Goal: Find contact information: Find contact information

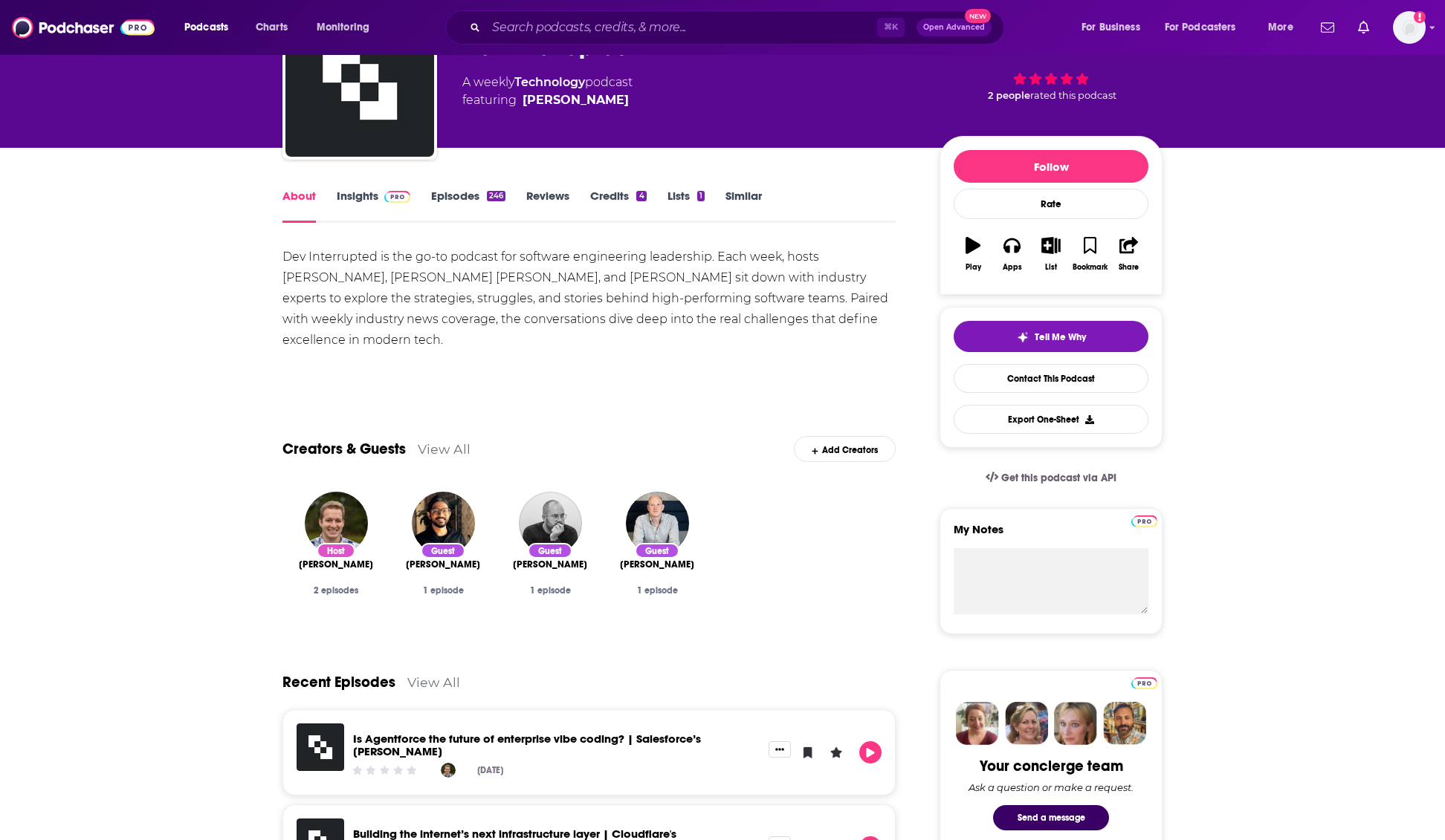
scroll to position [110, 0]
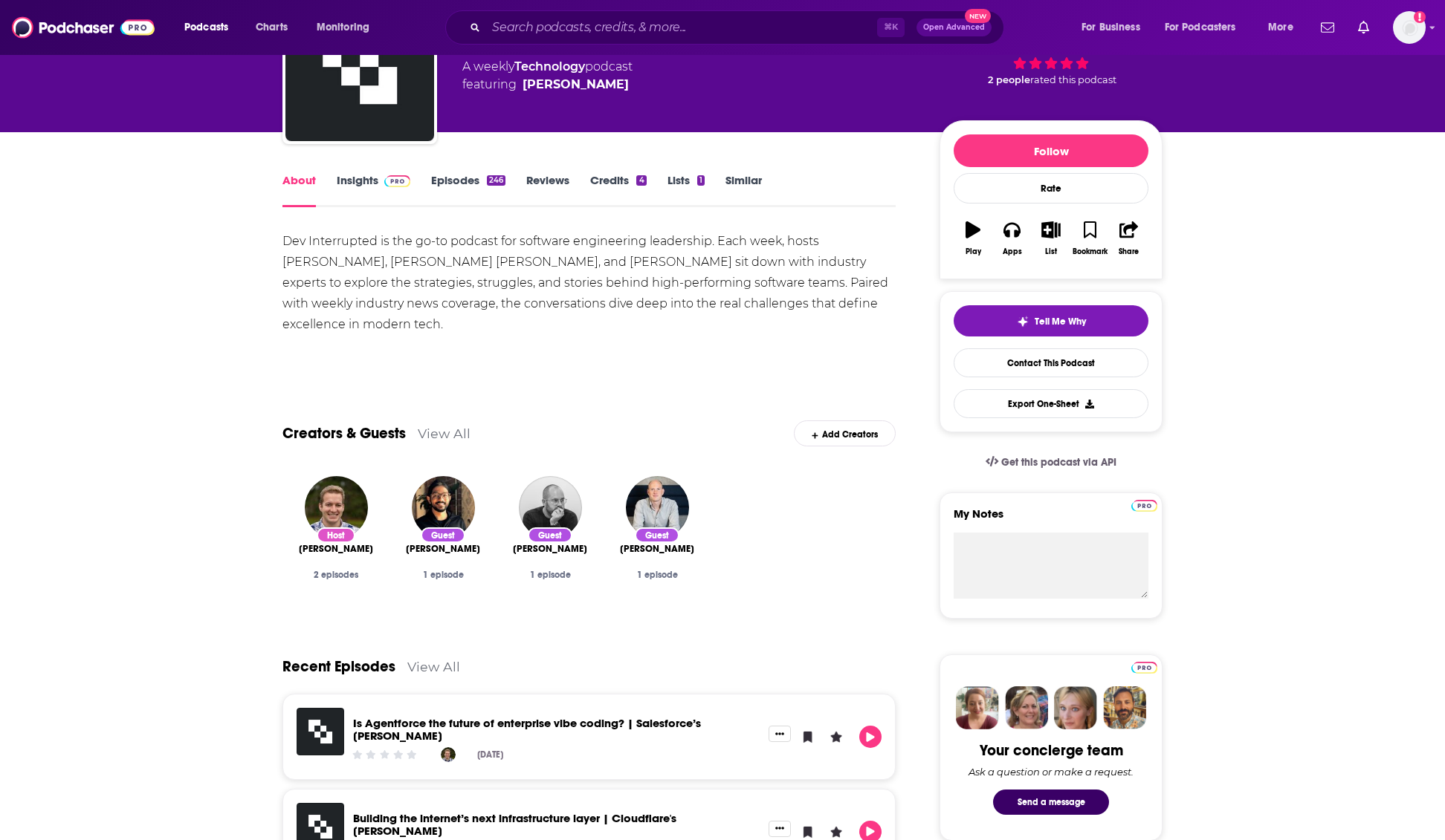
click at [358, 550] on span "[PERSON_NAME]" at bounding box center [336, 549] width 75 height 12
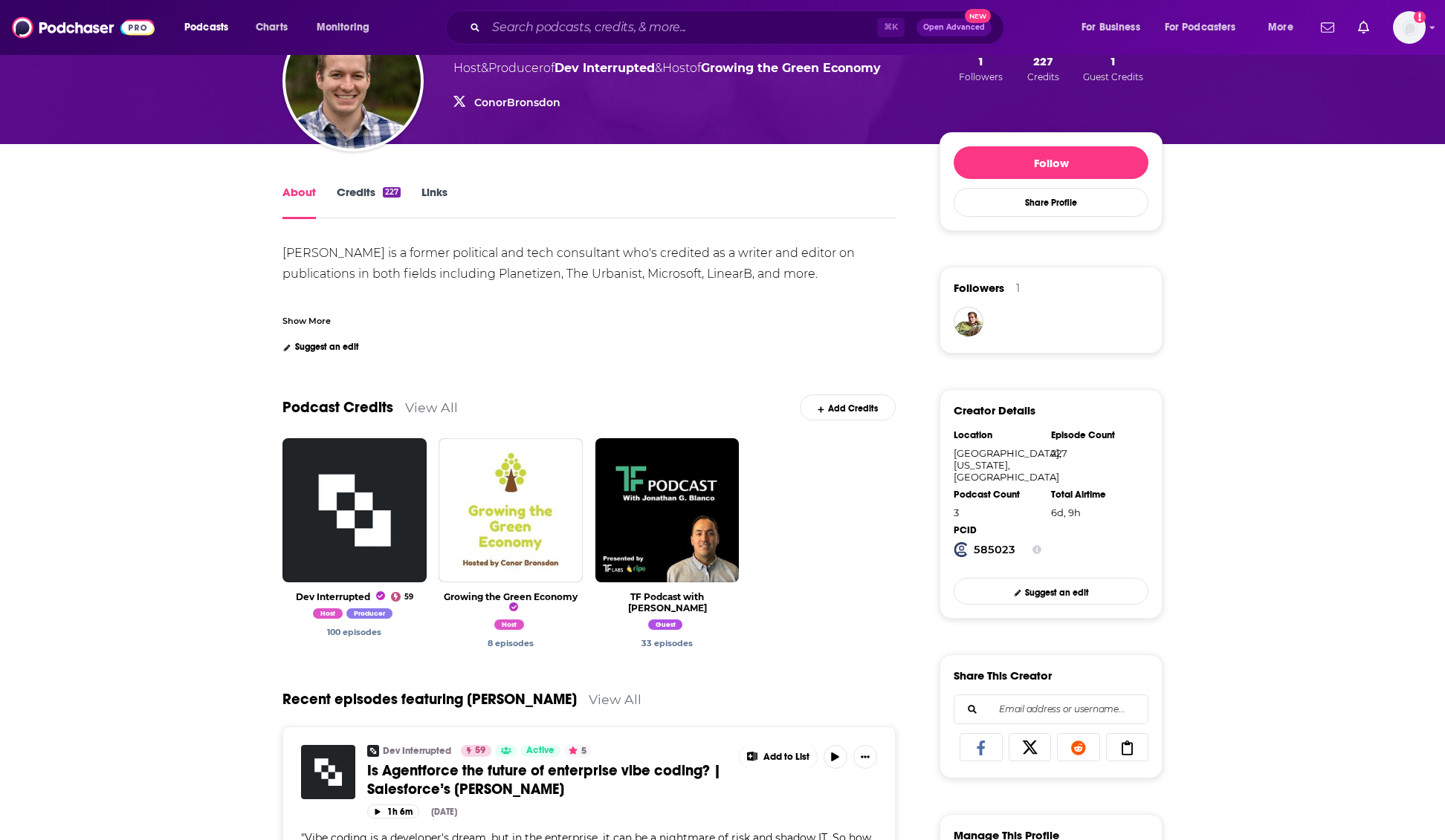
click at [530, 373] on div "Podcast Credits View All Add Credits" at bounding box center [589, 399] width 613 height 80
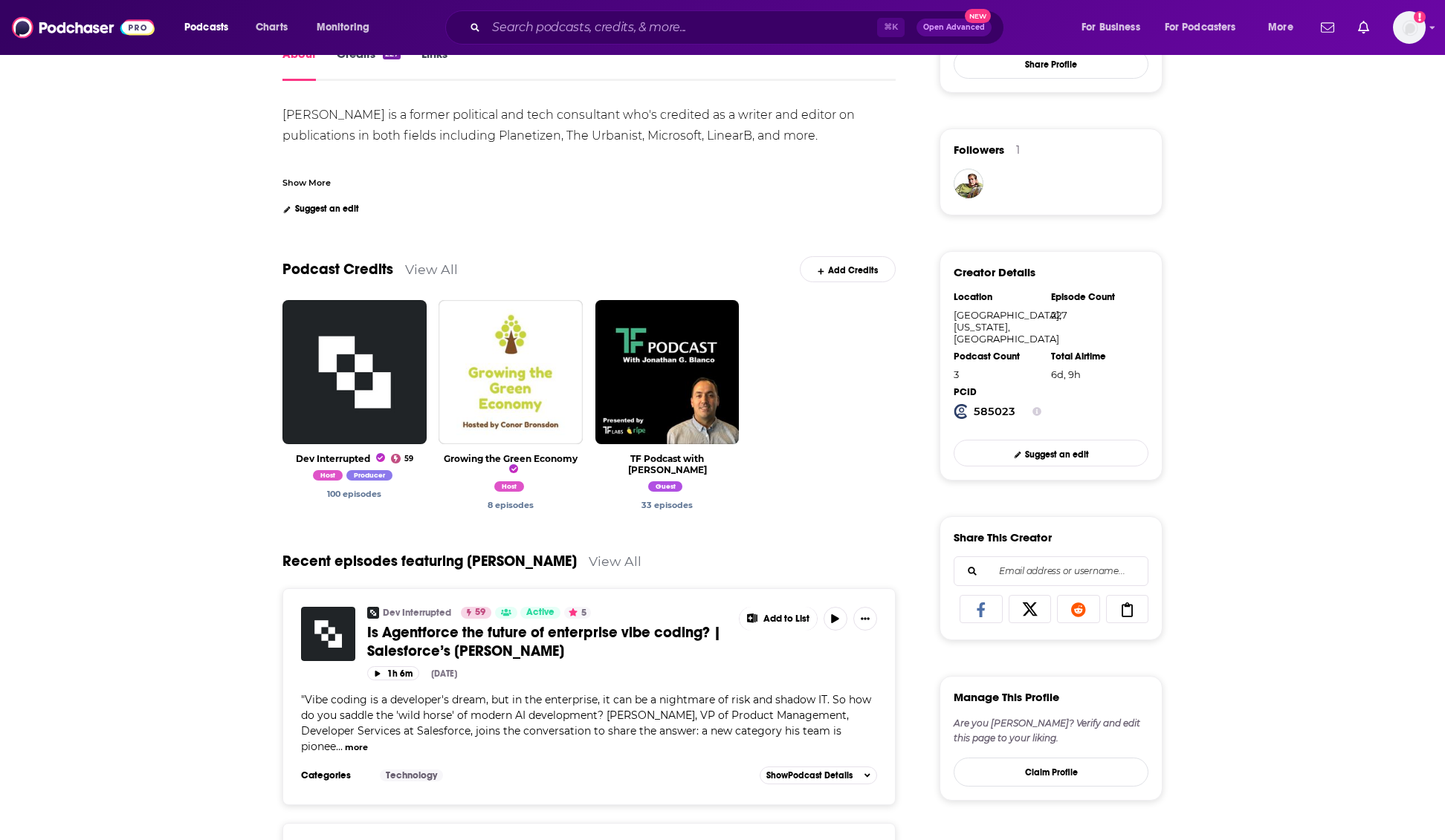
click at [225, 443] on div "About Credits 227 Links [PERSON_NAME] is a former political and tech consultant…" at bounding box center [722, 788] width 1445 height 1564
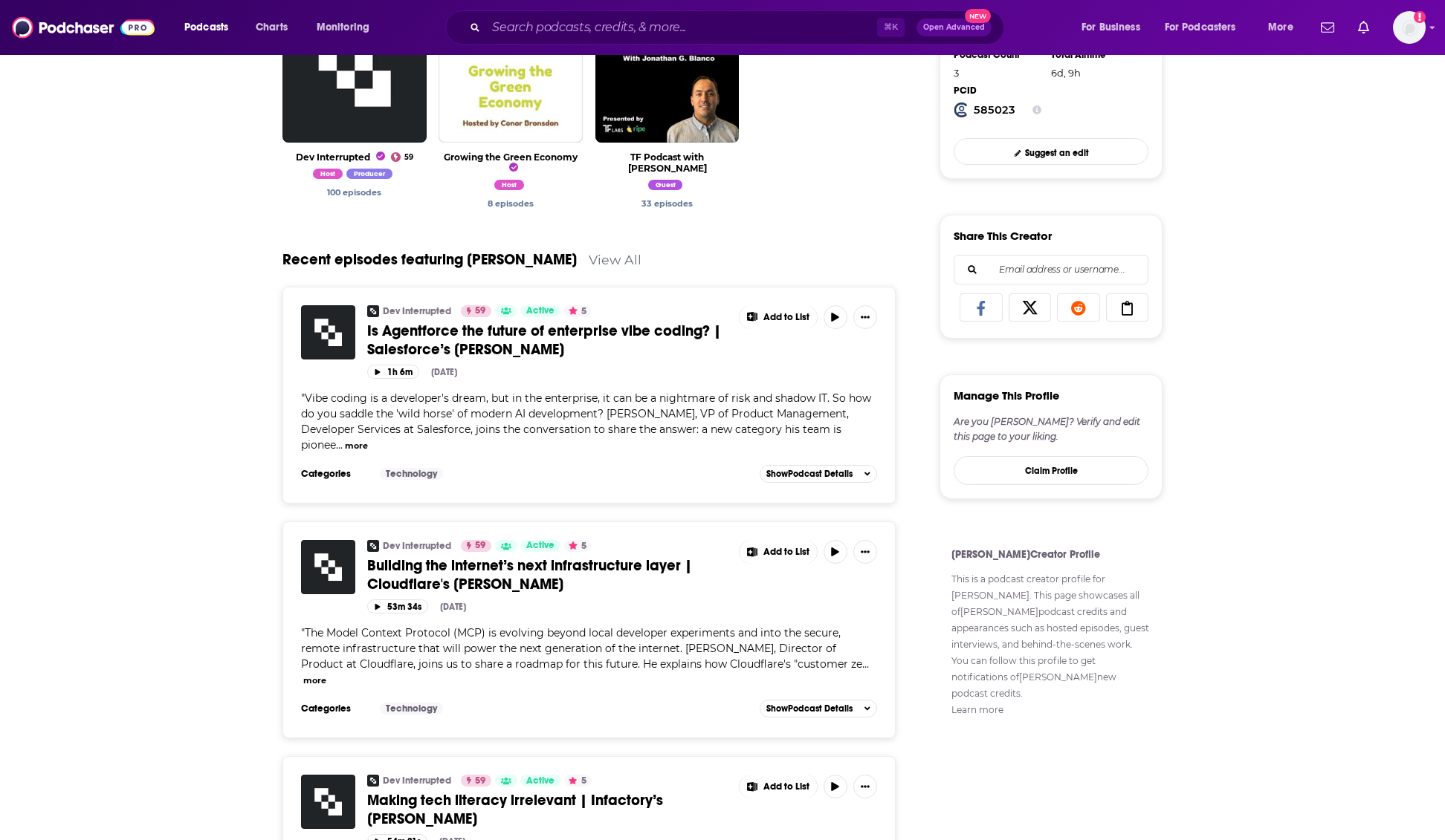
scroll to position [632, 0]
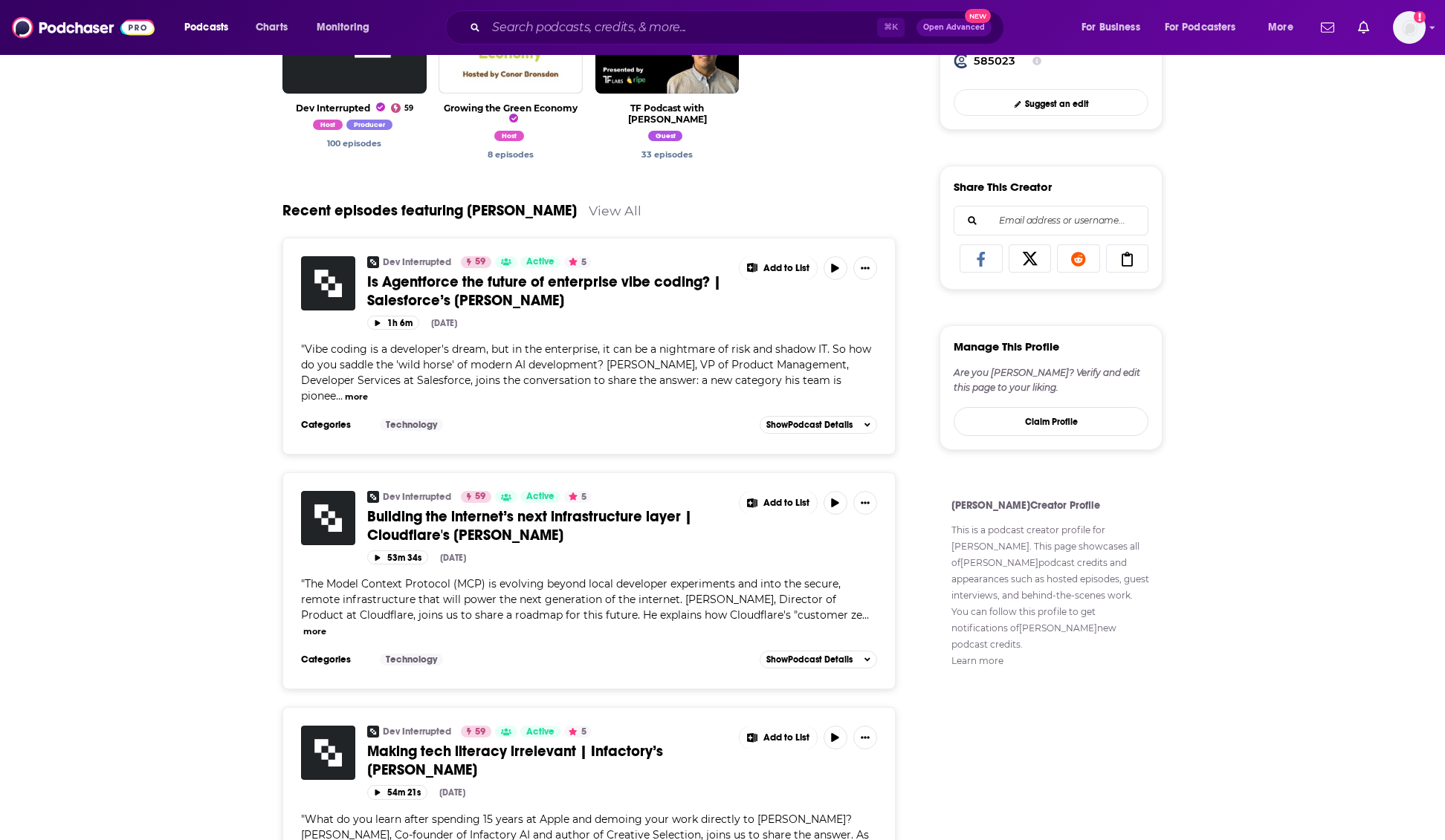
click at [354, 391] on button "more" at bounding box center [356, 397] width 23 height 13
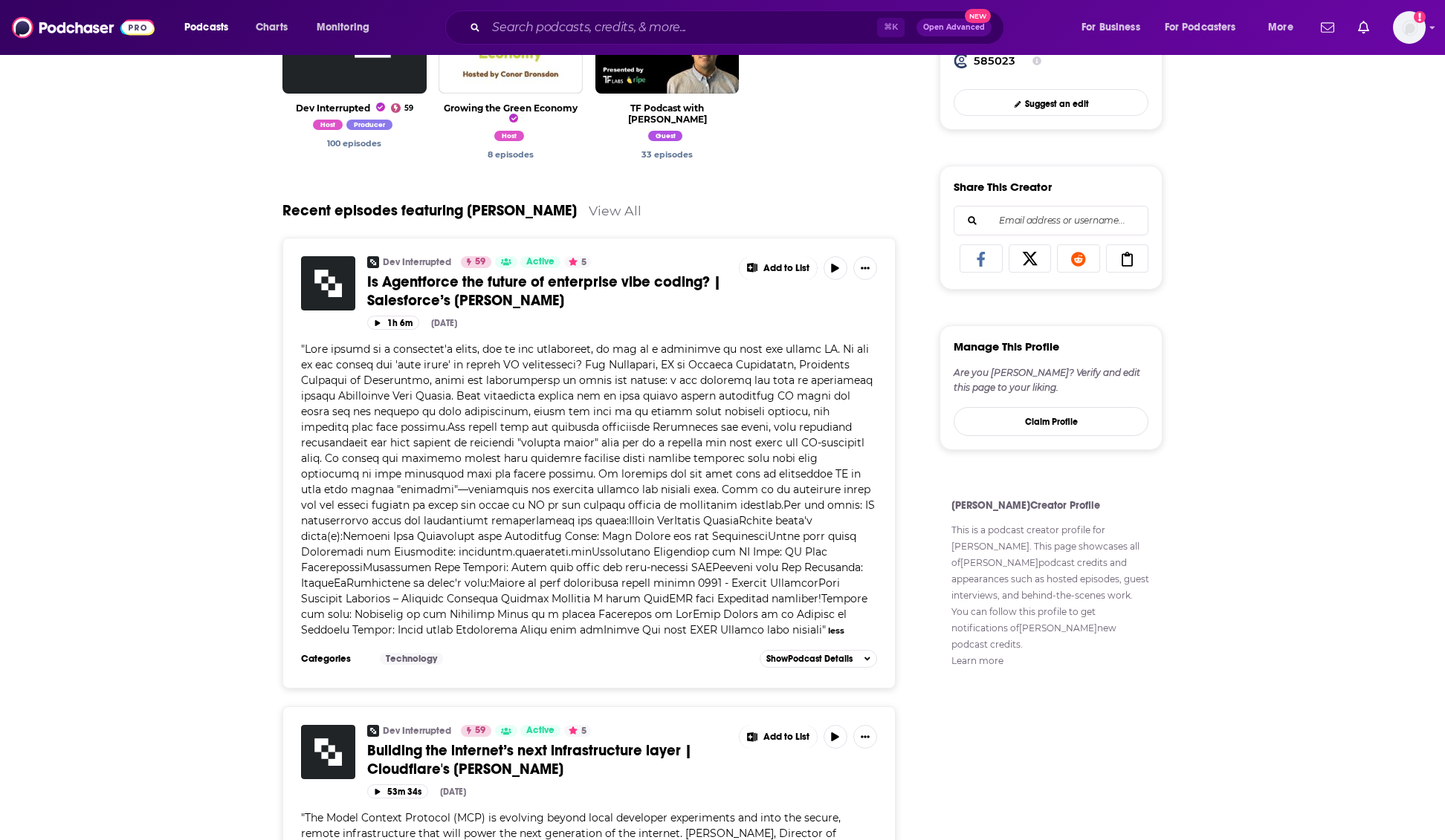
scroll to position [643, 0]
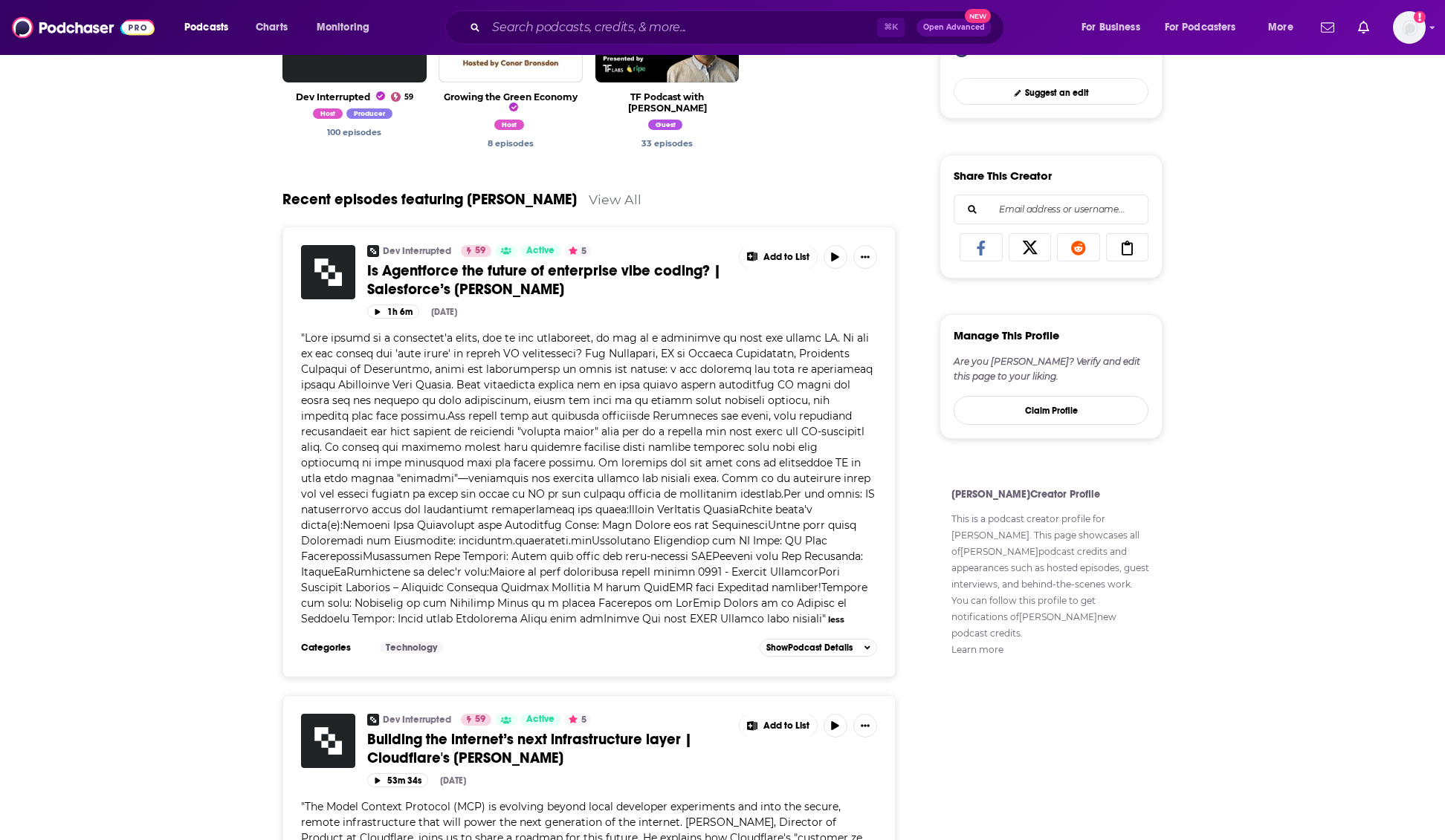
click at [535, 285] on span "Is Agentforce the future of enterprise vibe coding? | Salesforce’s [PERSON_NAME]" at bounding box center [544, 279] width 354 height 37
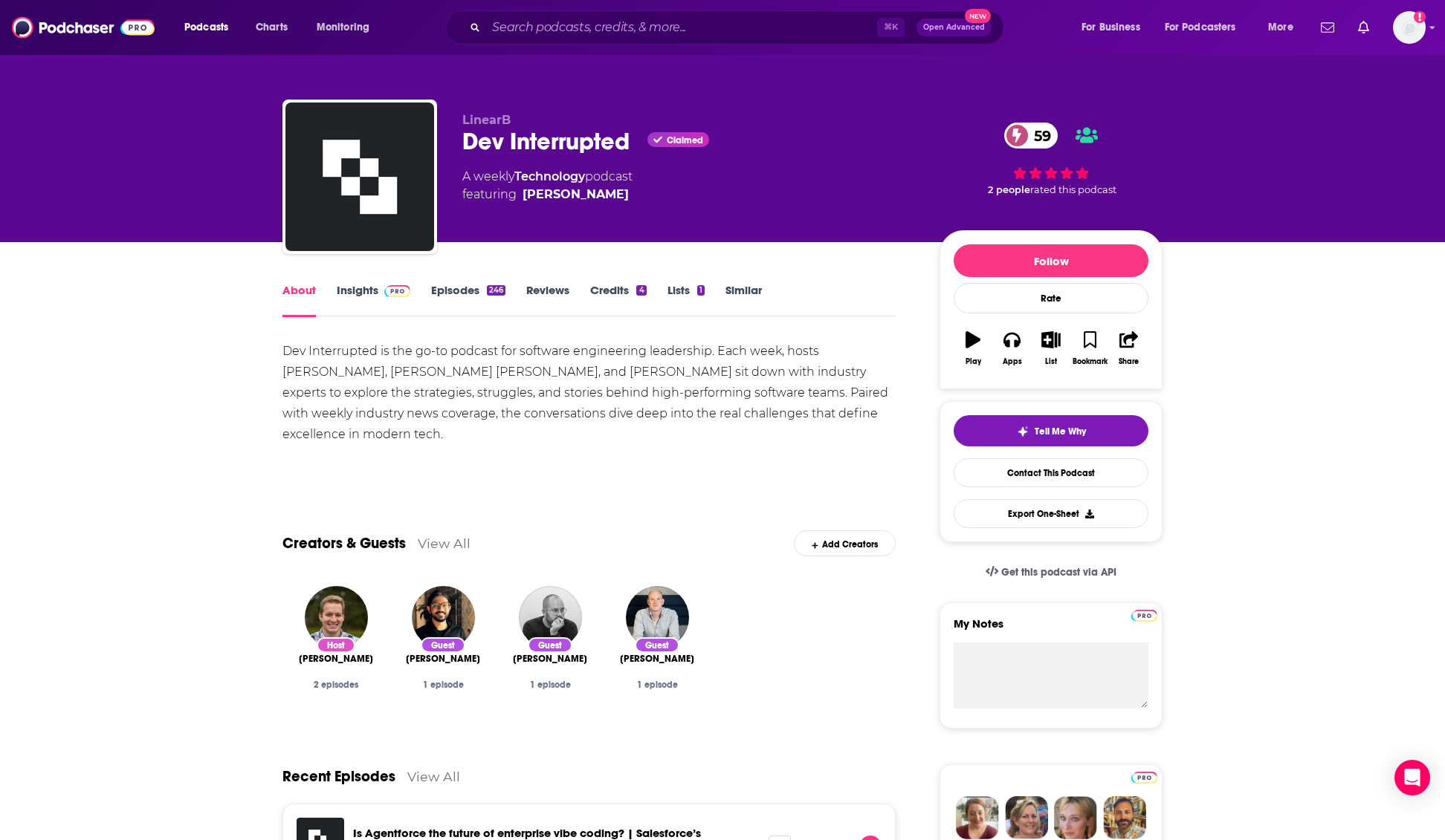
scroll to position [41, 0]
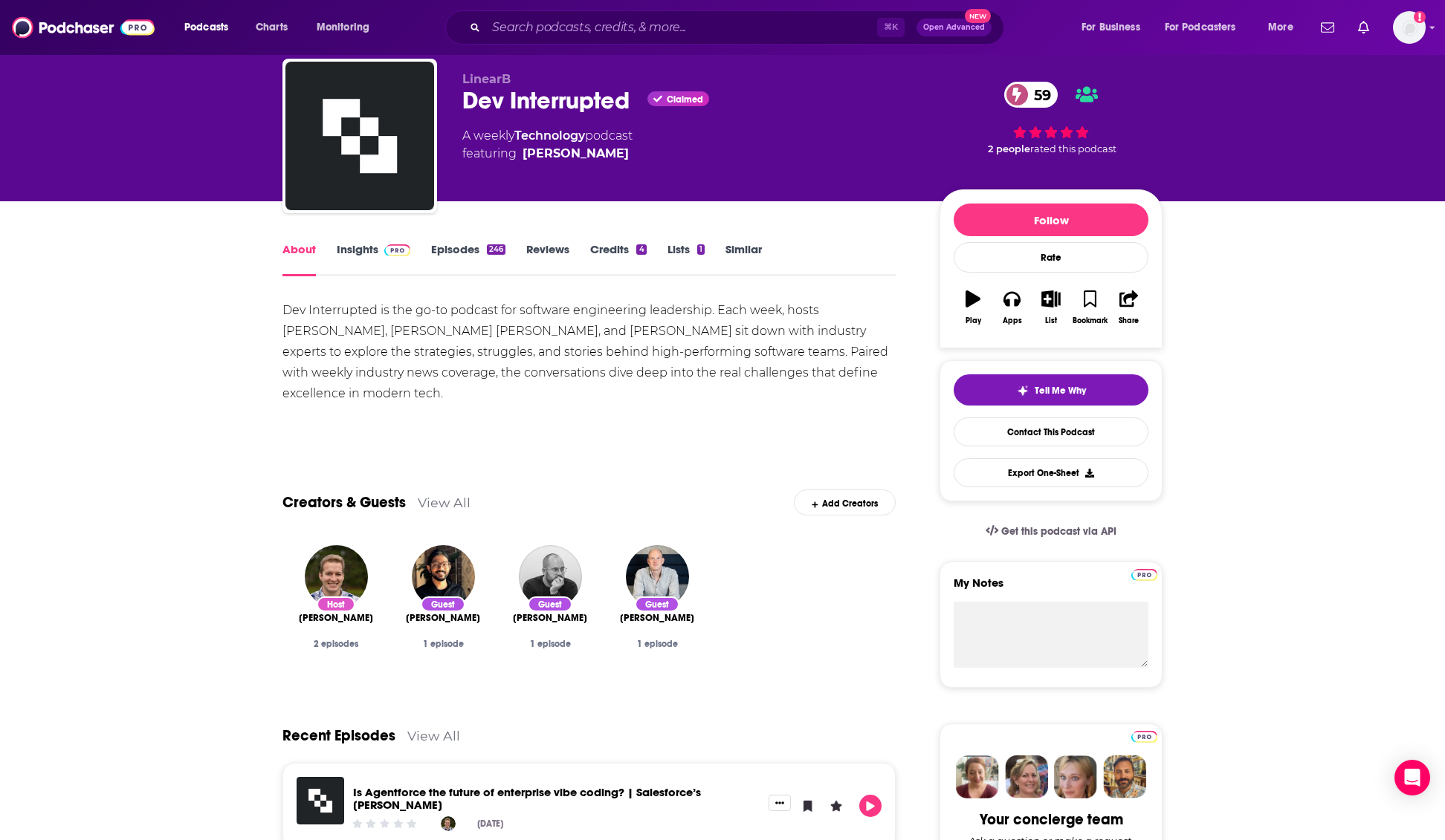
click at [822, 309] on div "Dev Interrupted is the go-to podcast for software engineering leadership. Each …" at bounding box center [589, 352] width 613 height 104
drag, startPoint x: 822, startPoint y: 309, endPoint x: 380, endPoint y: 337, distance: 442.9
click at [380, 336] on div "Dev Interrupted is the go-to podcast for software engineering leadership. Each …" at bounding box center [589, 352] width 613 height 104
click at [419, 331] on div "Dev Interrupted is the go-to podcast for software engineering leadership. Each …" at bounding box center [589, 352] width 613 height 104
drag, startPoint x: 419, startPoint y: 331, endPoint x: 809, endPoint y: 305, distance: 390.9
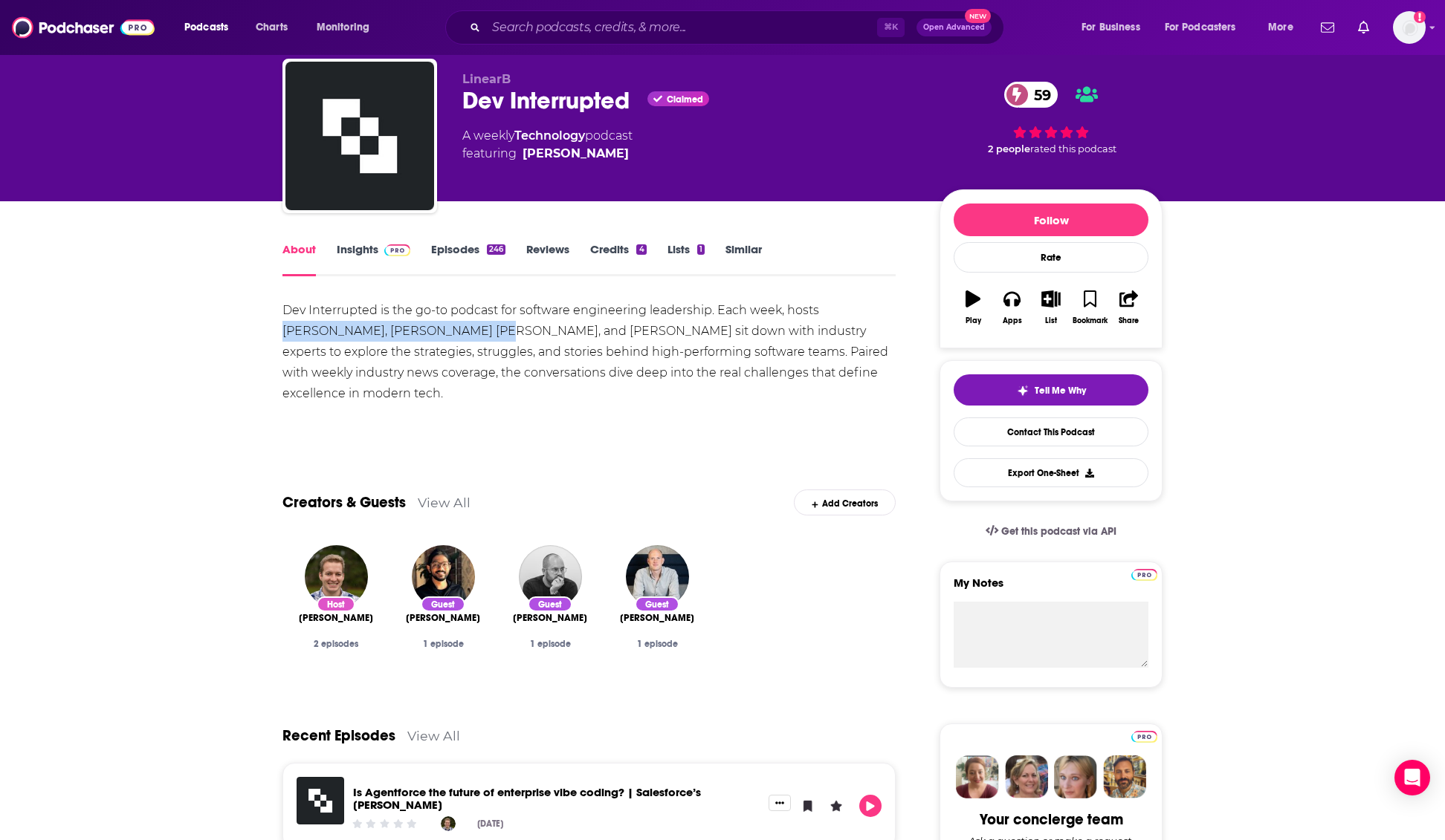
click at [823, 306] on div "Dev Interrupted is the go-to podcast for software engineering leadership. Each …" at bounding box center [589, 352] width 613 height 104
click at [657, 321] on div "Dev Interrupted is the go-to podcast for software engineering leadership. Each …" at bounding box center [589, 352] width 613 height 104
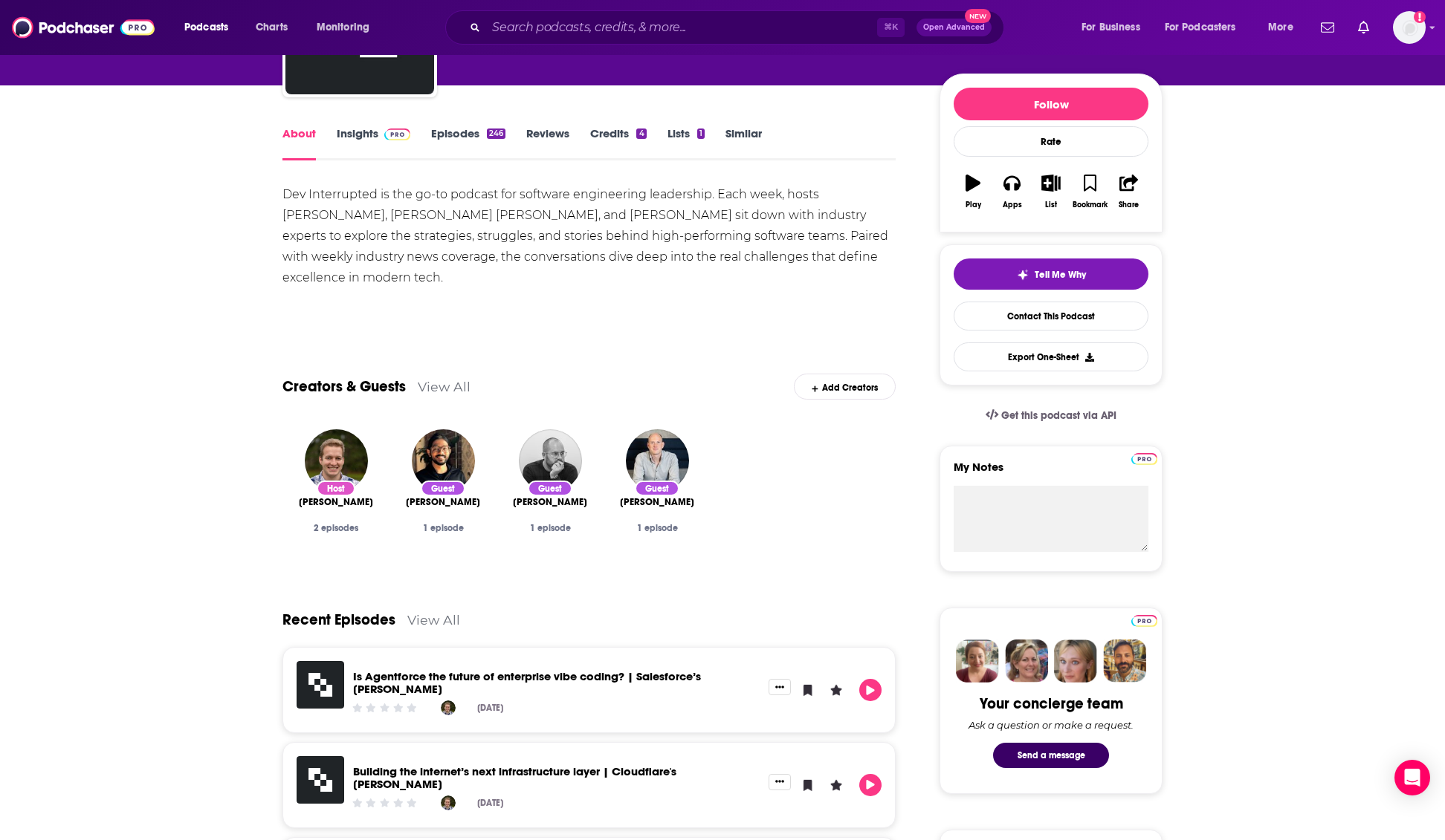
scroll to position [50, 0]
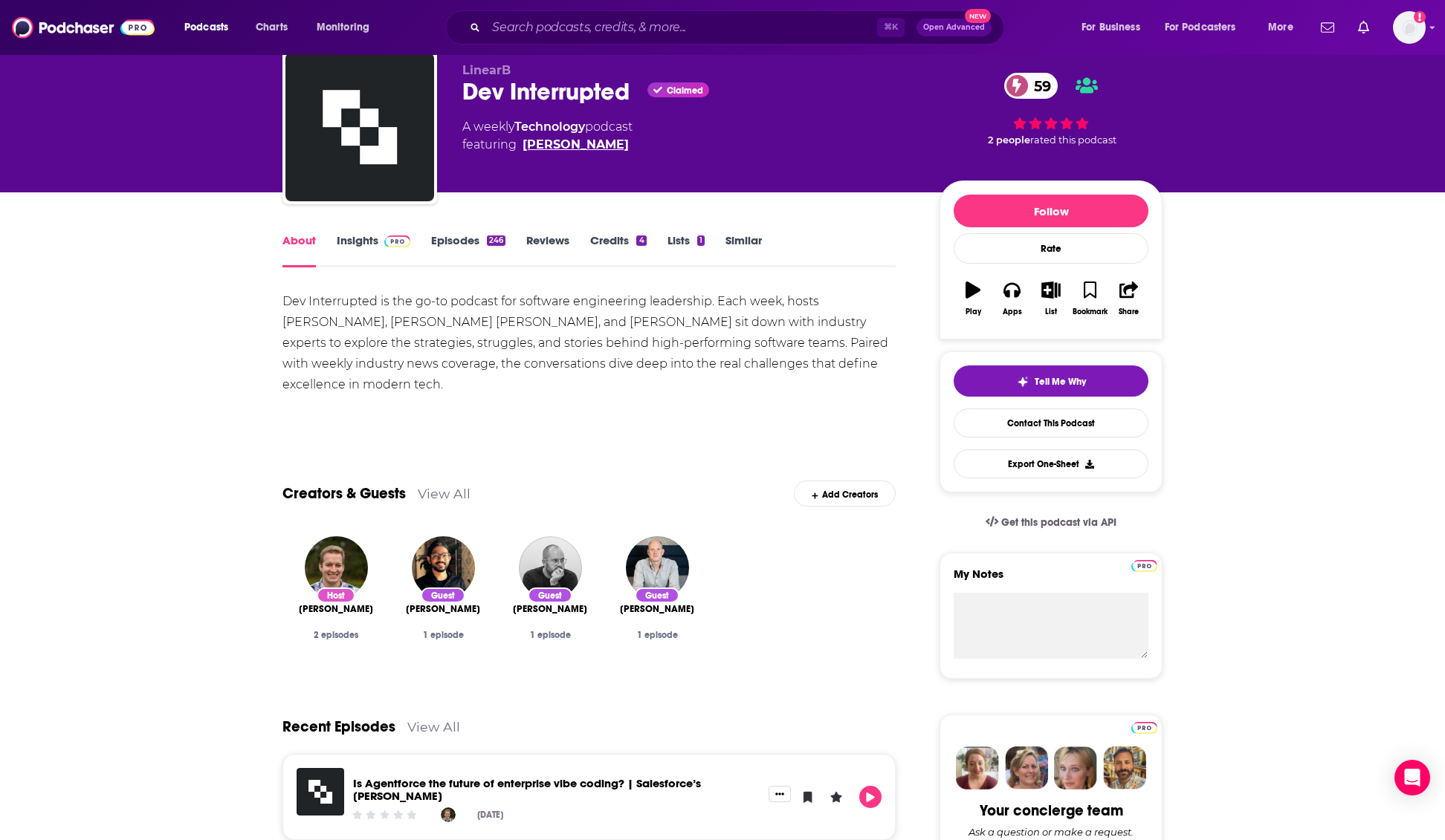
click at [556, 142] on link "[PERSON_NAME]" at bounding box center [575, 145] width 106 height 18
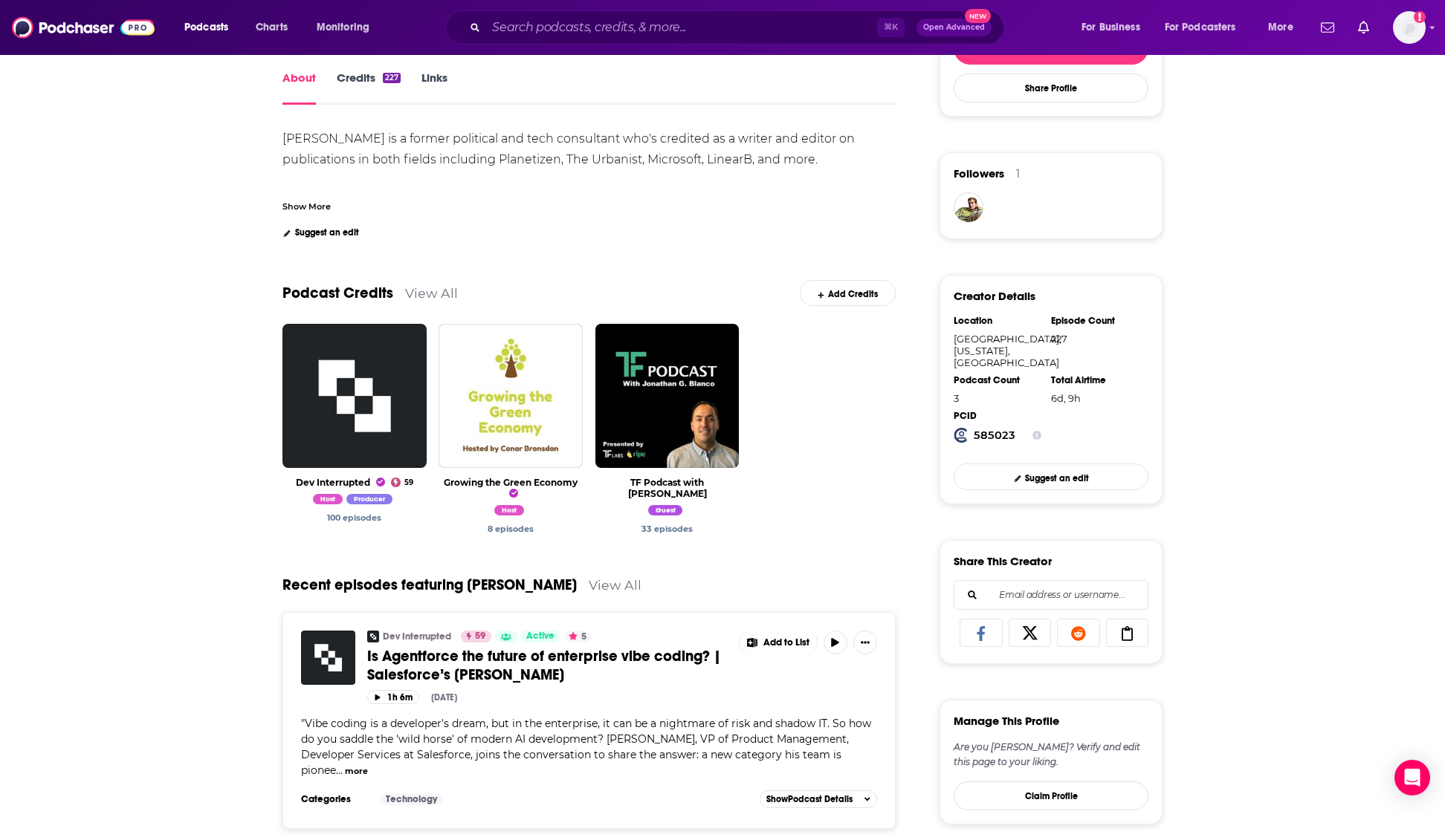
click at [218, 320] on div "About Credits 227 Links [PERSON_NAME] is a former political and tech consultant…" at bounding box center [722, 811] width 1445 height 1564
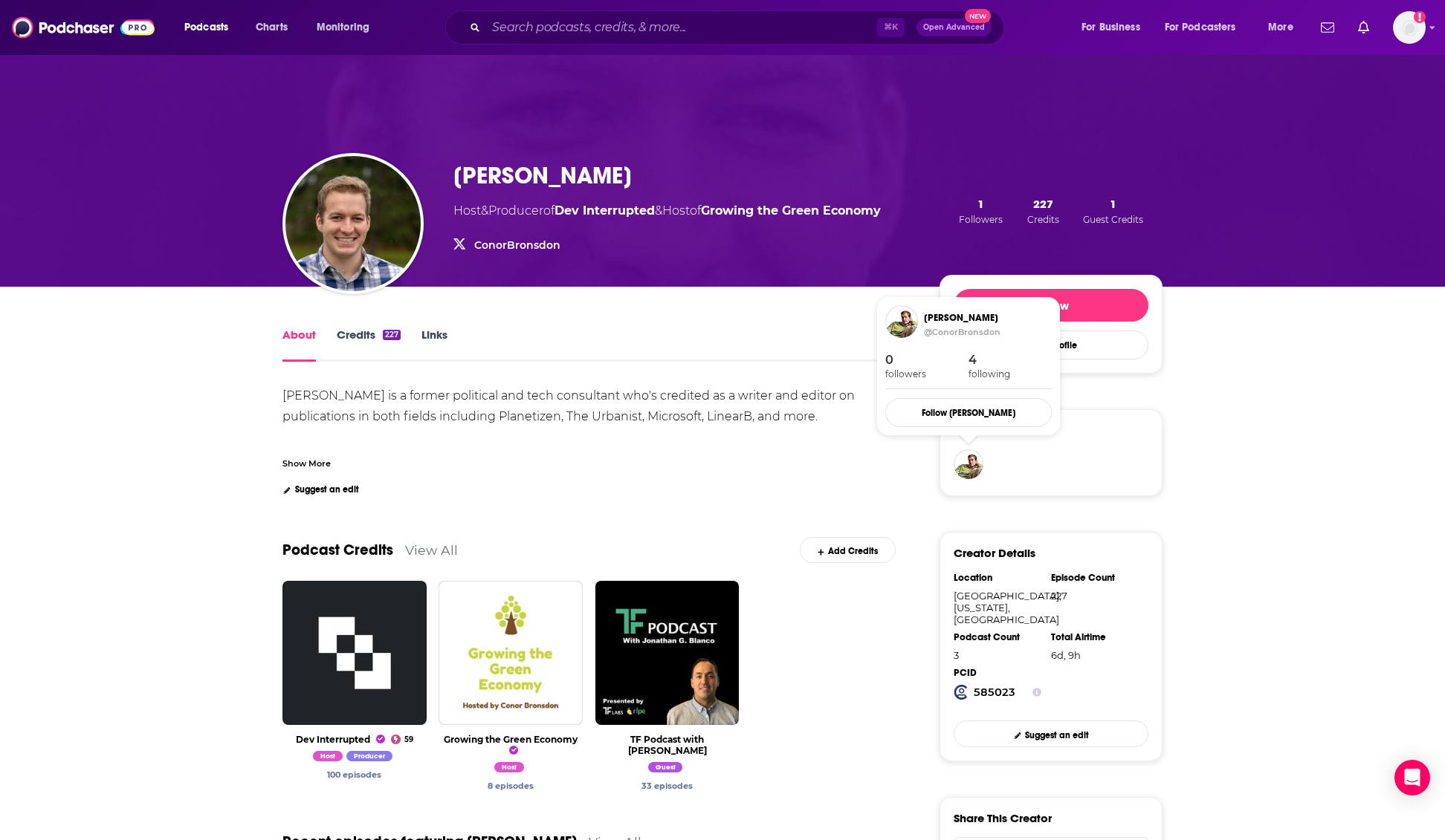
click at [944, 327] on div "@ConorBronsdon" at bounding box center [988, 332] width 128 height 11
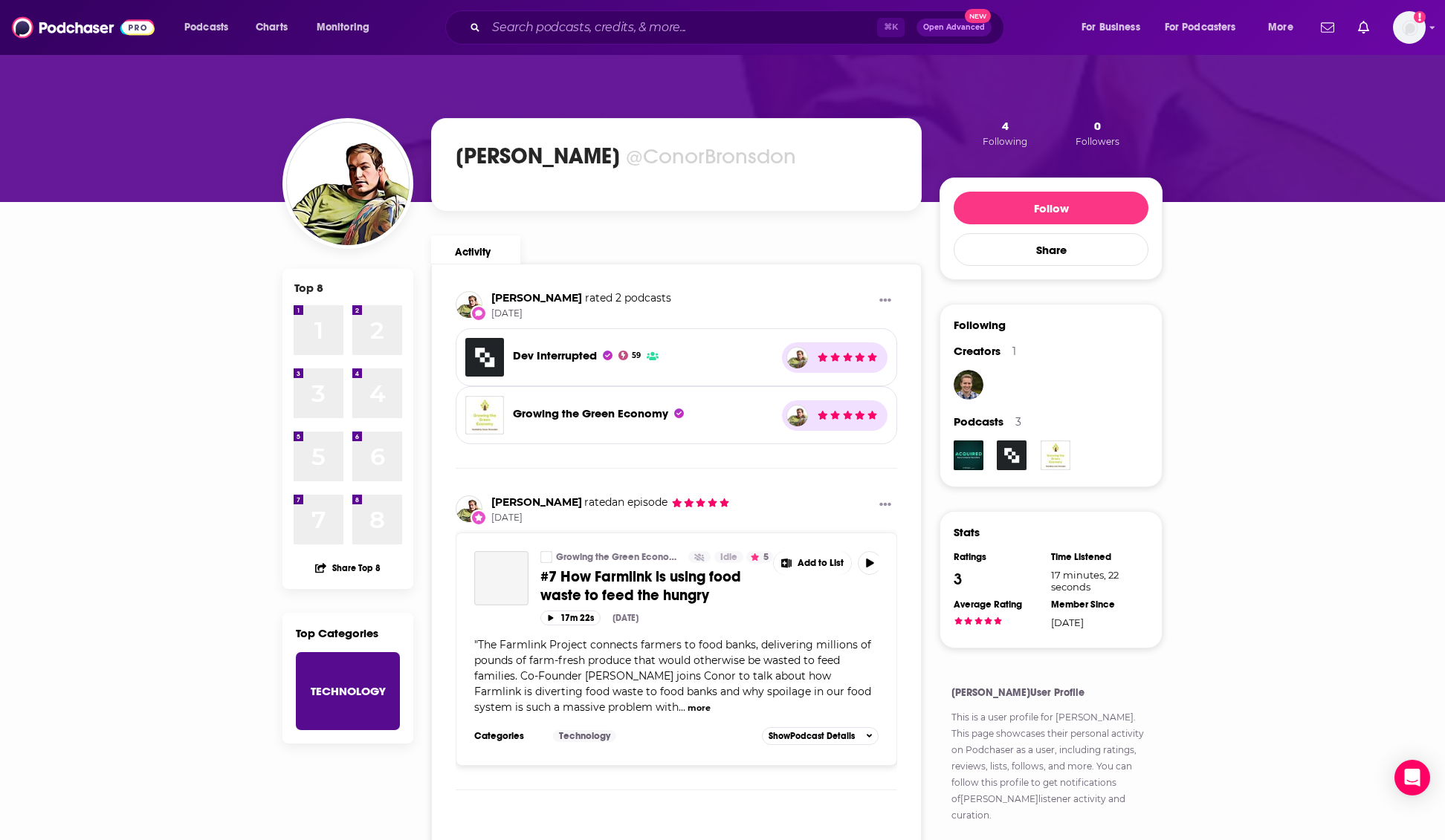
click at [160, 316] on div "Top 8 1 1 2 2 3 3 4 4 5 5 6 6 7 7 8 8 Share Top 8 Top Categories Technology [PE…" at bounding box center [722, 525] width 1445 height 944
